Goal: Information Seeking & Learning: Compare options

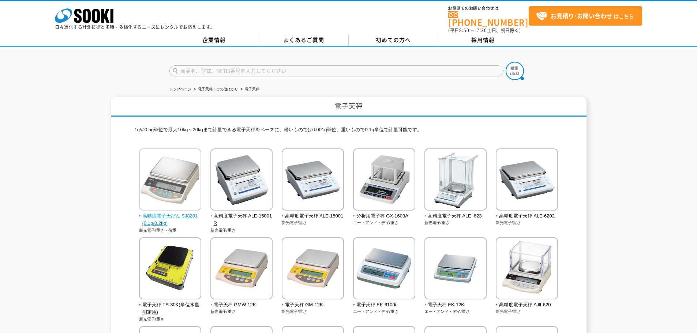
click at [168, 170] on img at bounding box center [170, 181] width 62 height 64
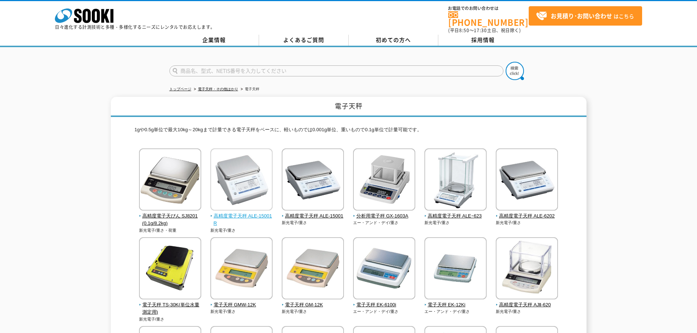
click at [236, 181] on img at bounding box center [241, 181] width 62 height 64
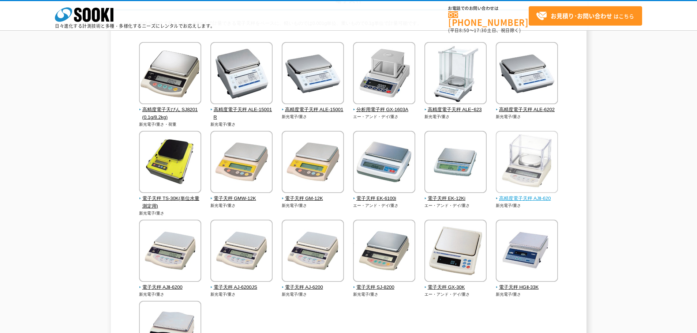
scroll to position [73, 0]
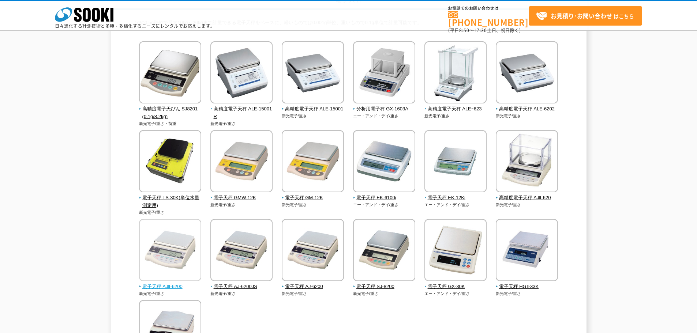
click at [164, 288] on span "電子天秤 AJⅡ-6200" at bounding box center [170, 287] width 63 height 8
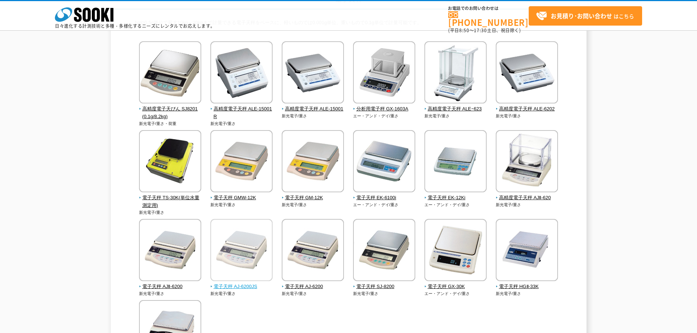
click at [235, 251] on img at bounding box center [241, 251] width 62 height 64
click at [236, 285] on span "電子天秤 AJ-6200JS" at bounding box center [241, 287] width 63 height 8
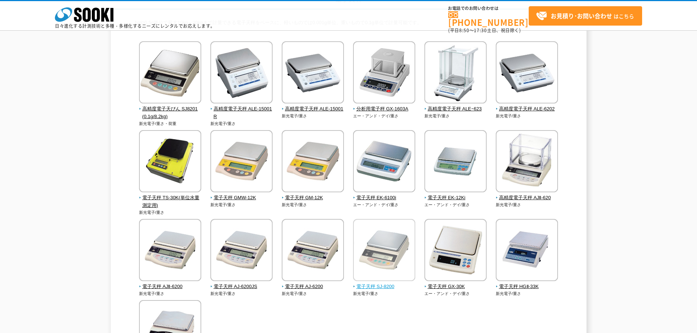
click at [367, 289] on span "電子天秤 SJ-8200" at bounding box center [384, 287] width 63 height 8
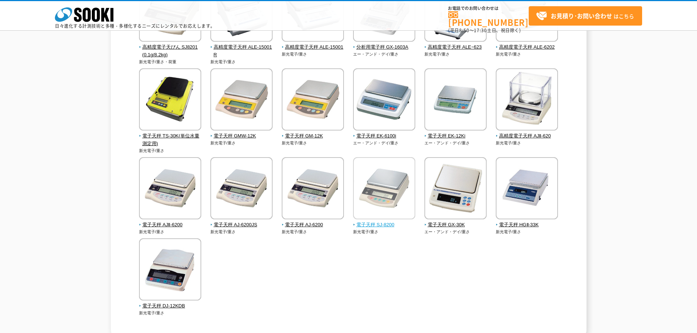
scroll to position [146, 0]
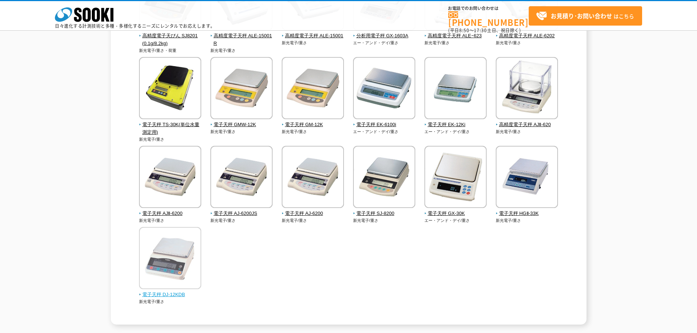
click at [157, 295] on span "電子天秤 DJ-12KDB" at bounding box center [170, 295] width 63 height 8
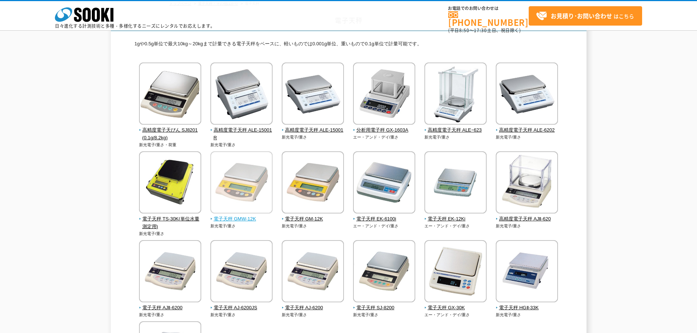
scroll to position [73, 0]
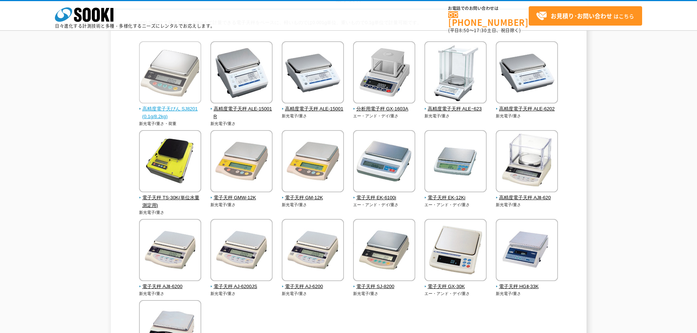
click at [171, 110] on span "高精度電子天びん SJ8201(0.1g/8.2kg)" at bounding box center [170, 112] width 63 height 15
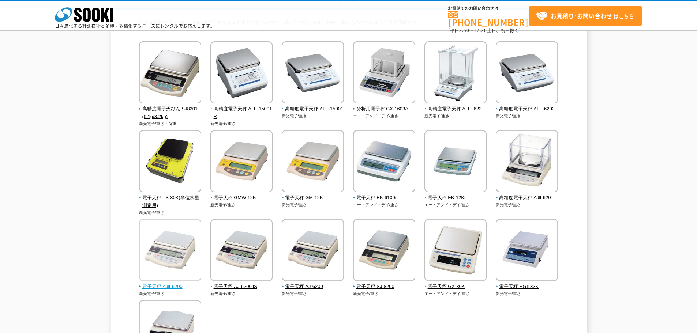
click at [175, 287] on span "電子天秤 AJⅡ-6200" at bounding box center [170, 287] width 63 height 8
